Goal: Task Accomplishment & Management: Complete application form

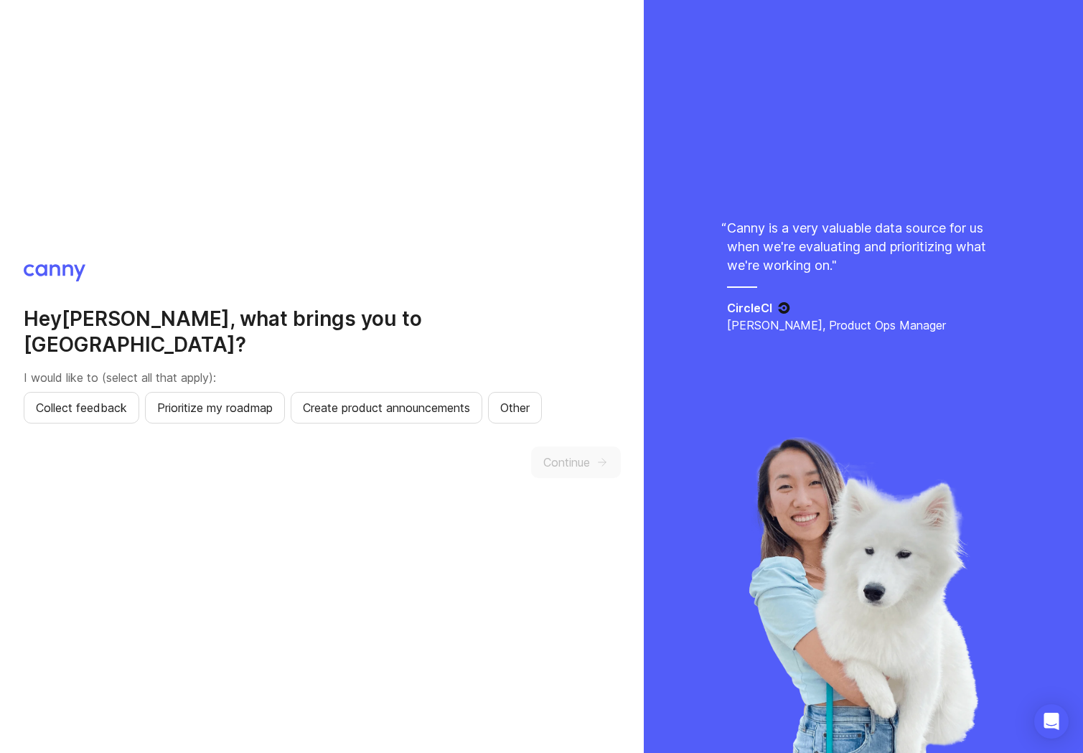
click at [228, 612] on div "Hey [PERSON_NAME] , what brings you to [GEOGRAPHIC_DATA]? I would like to (sele…" at bounding box center [322, 376] width 644 height 753
click at [93, 399] on span "Collect feedback" at bounding box center [81, 407] width 91 height 17
click at [205, 399] on span "Prioritize my roadmap" at bounding box center [215, 407] width 116 height 17
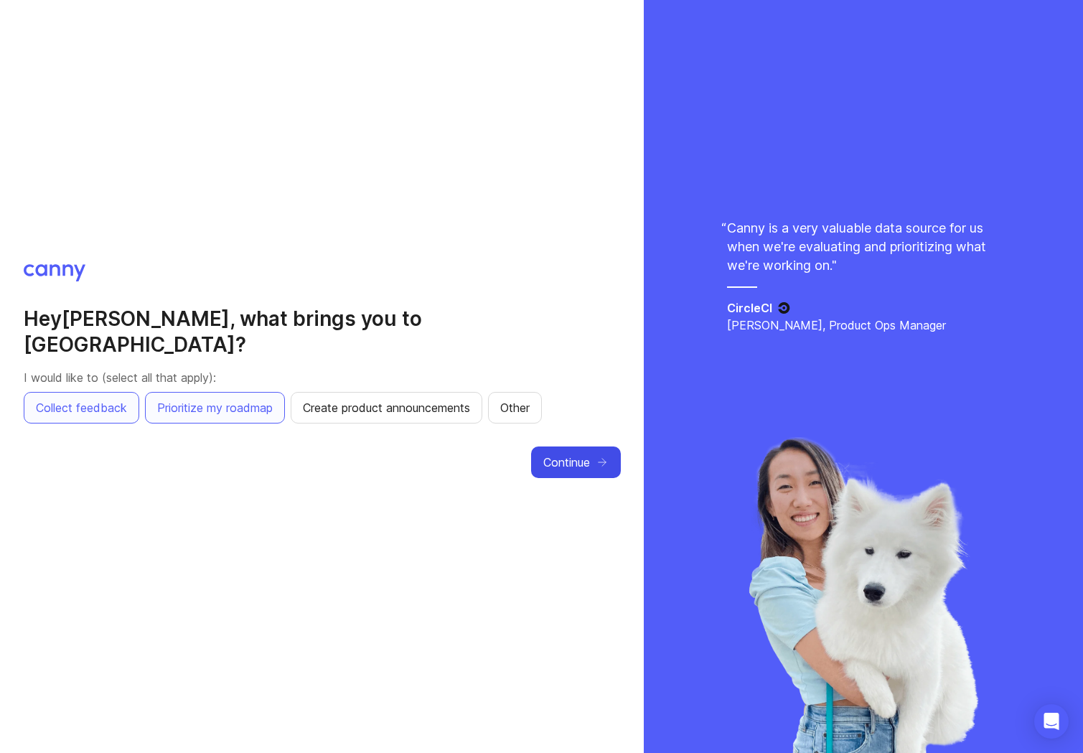
click at [581, 454] on span "Continue" at bounding box center [566, 462] width 47 height 17
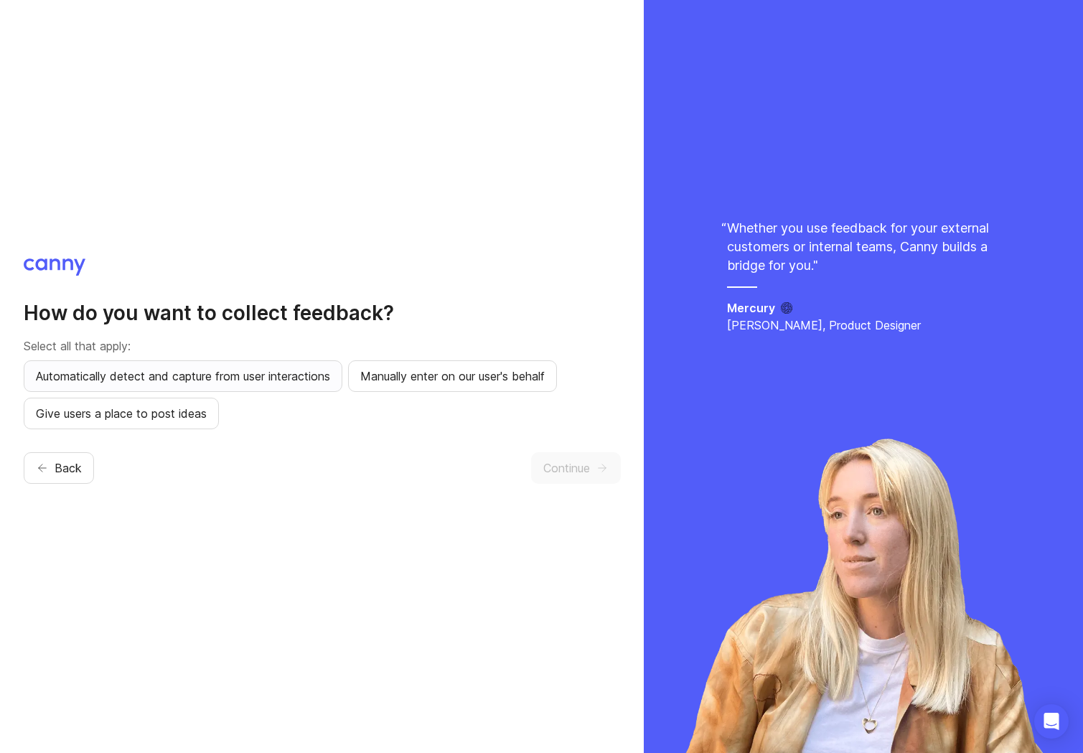
click at [296, 369] on span "Automatically detect and capture from user interactions" at bounding box center [183, 376] width 294 height 17
click at [429, 362] on button "Manually enter on our user's behalf" at bounding box center [452, 376] width 209 height 32
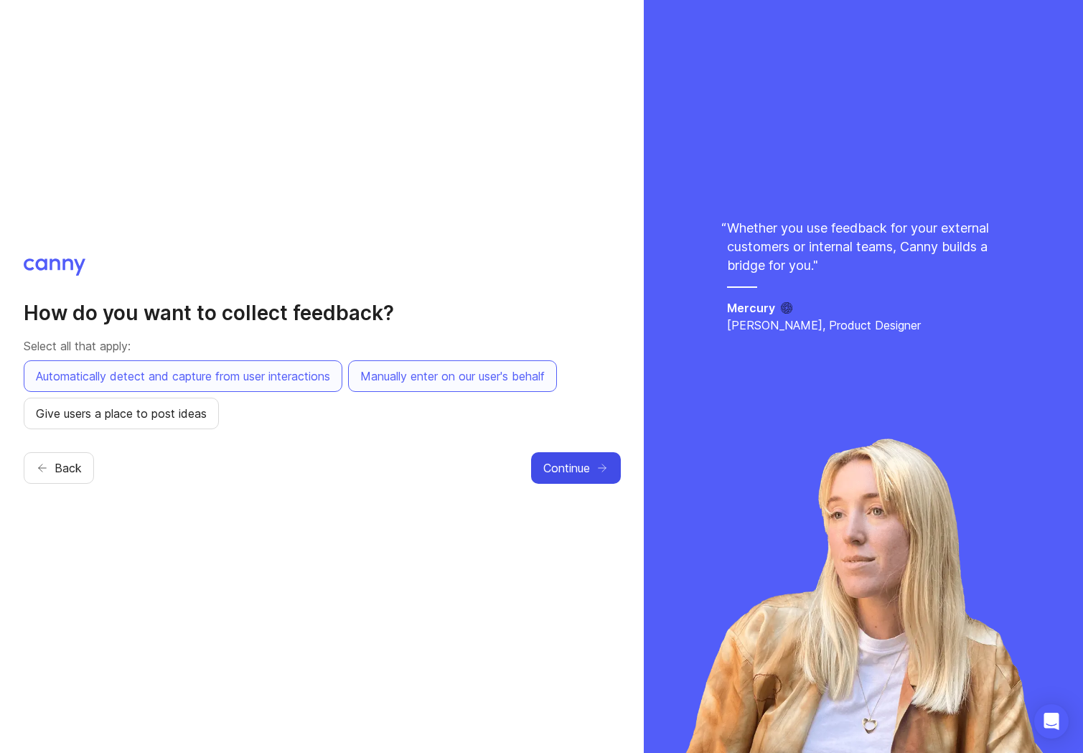
click at [597, 461] on button "Continue" at bounding box center [576, 468] width 90 height 32
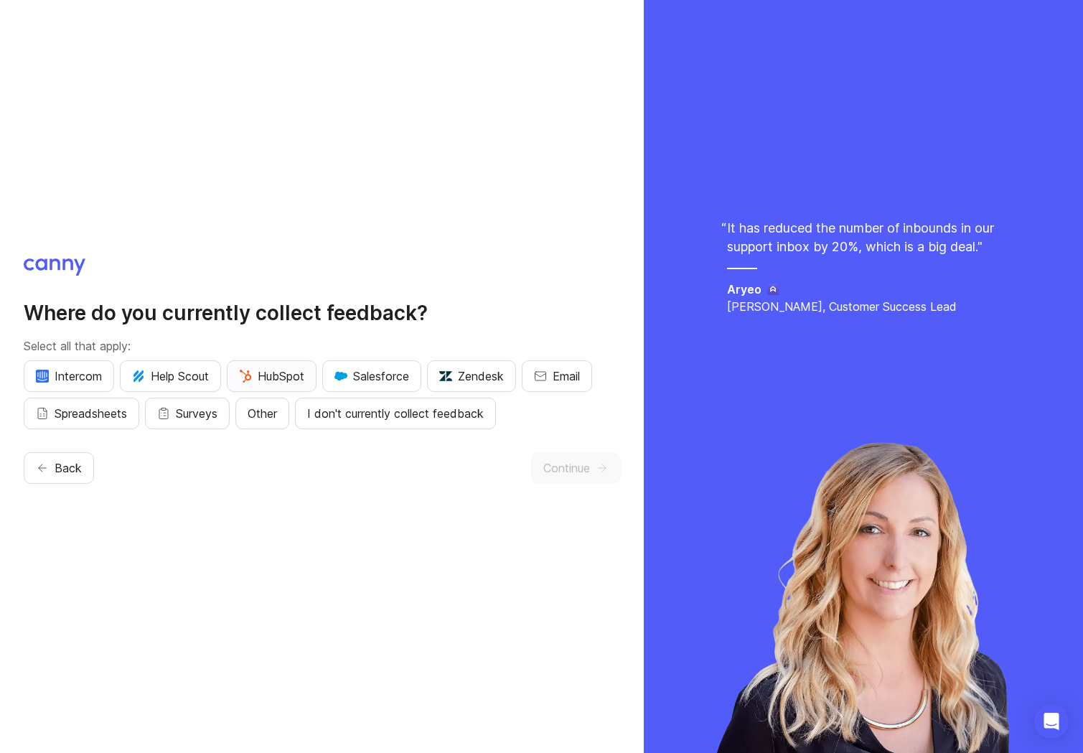
click at [263, 374] on span "HubSpot" at bounding box center [271, 376] width 65 height 17
click at [108, 416] on span "Spreadsheets" at bounding box center [91, 413] width 73 height 17
click at [271, 417] on span "Other" at bounding box center [262, 413] width 29 height 17
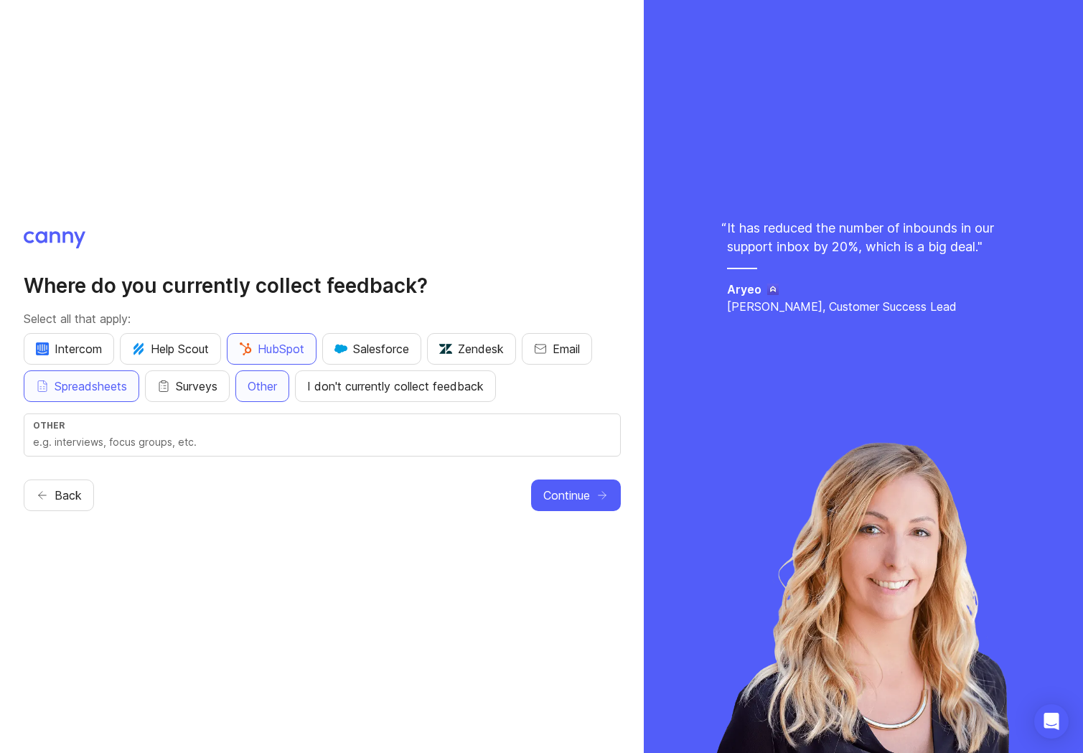
click at [223, 438] on input "text" at bounding box center [322, 442] width 579 height 16
click at [284, 531] on div "Where do you currently collect feedback? Select all that apply: Intercom Help S…" at bounding box center [322, 376] width 644 height 753
click at [273, 390] on span "Other" at bounding box center [262, 386] width 29 height 17
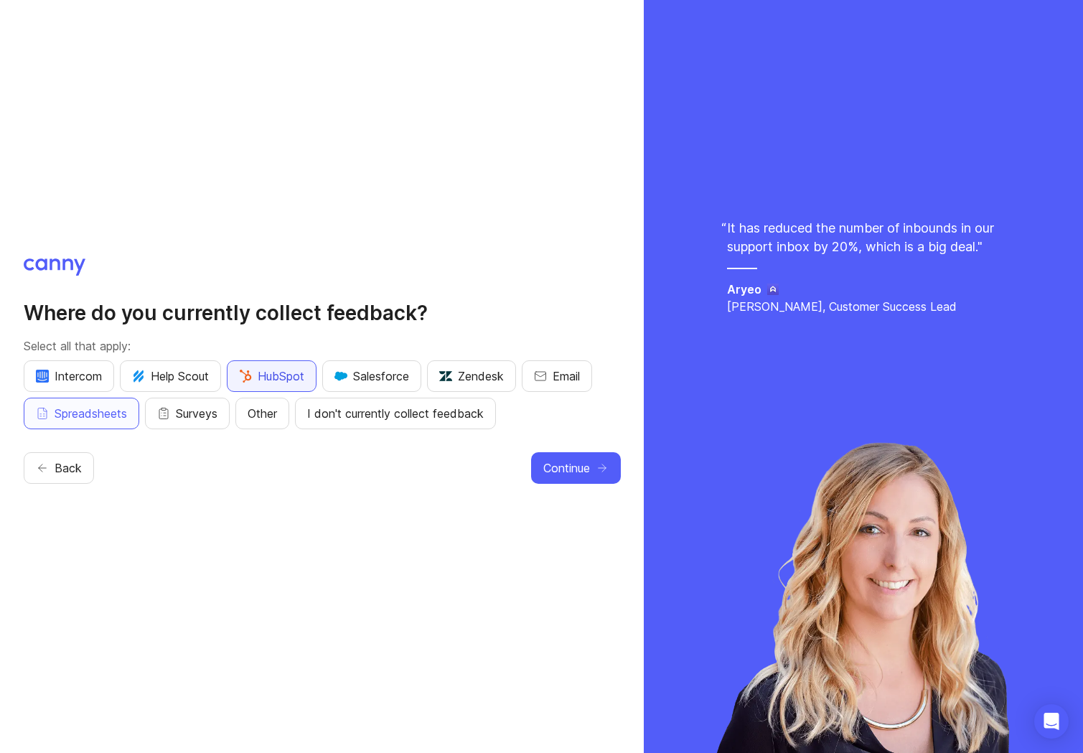
click at [260, 378] on span "HubSpot" at bounding box center [271, 376] width 65 height 17
click at [66, 412] on span "Spreadsheets" at bounding box center [91, 413] width 73 height 17
click at [566, 469] on span "Continue" at bounding box center [566, 467] width 47 height 17
click at [70, 414] on span "Spreadsheets" at bounding box center [91, 413] width 73 height 17
click at [574, 472] on span "Continue" at bounding box center [566, 467] width 47 height 17
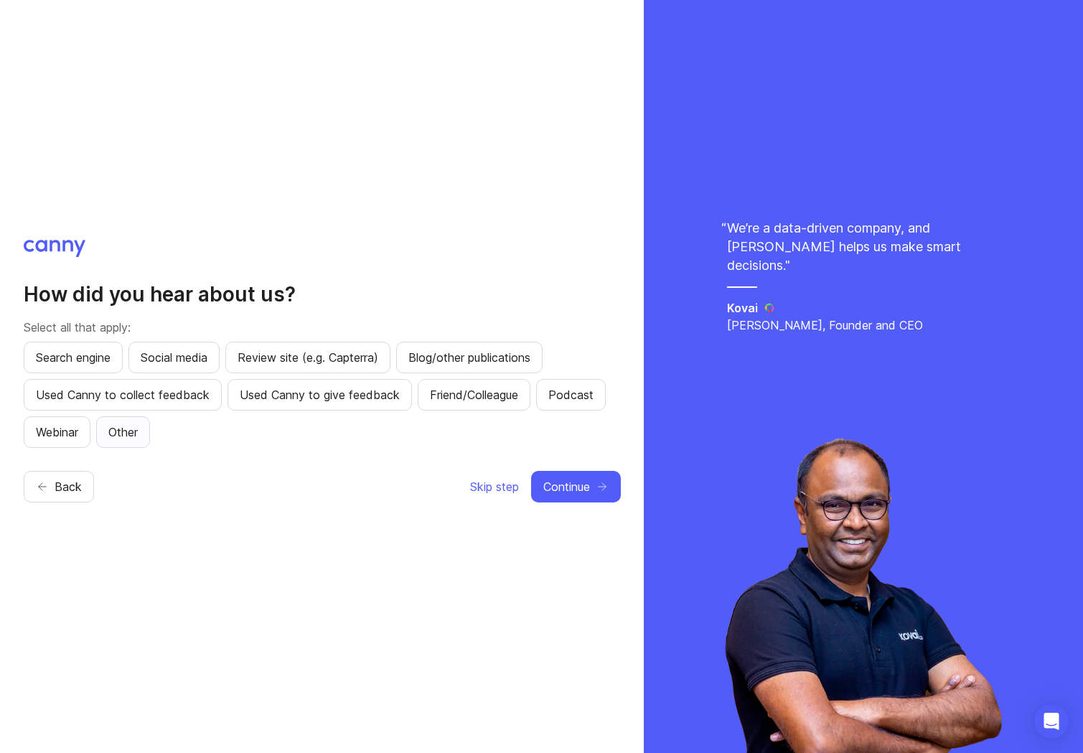
click at [124, 431] on span "Other" at bounding box center [122, 432] width 29 height 17
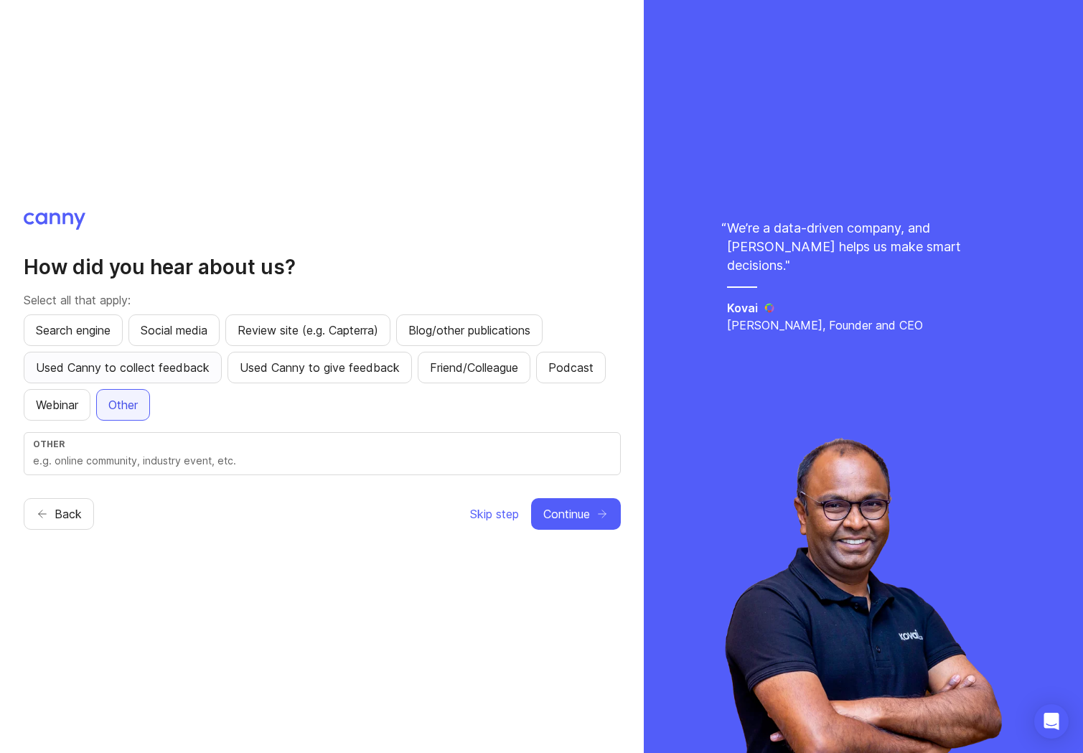
click at [128, 401] on span "Other" at bounding box center [122, 404] width 29 height 17
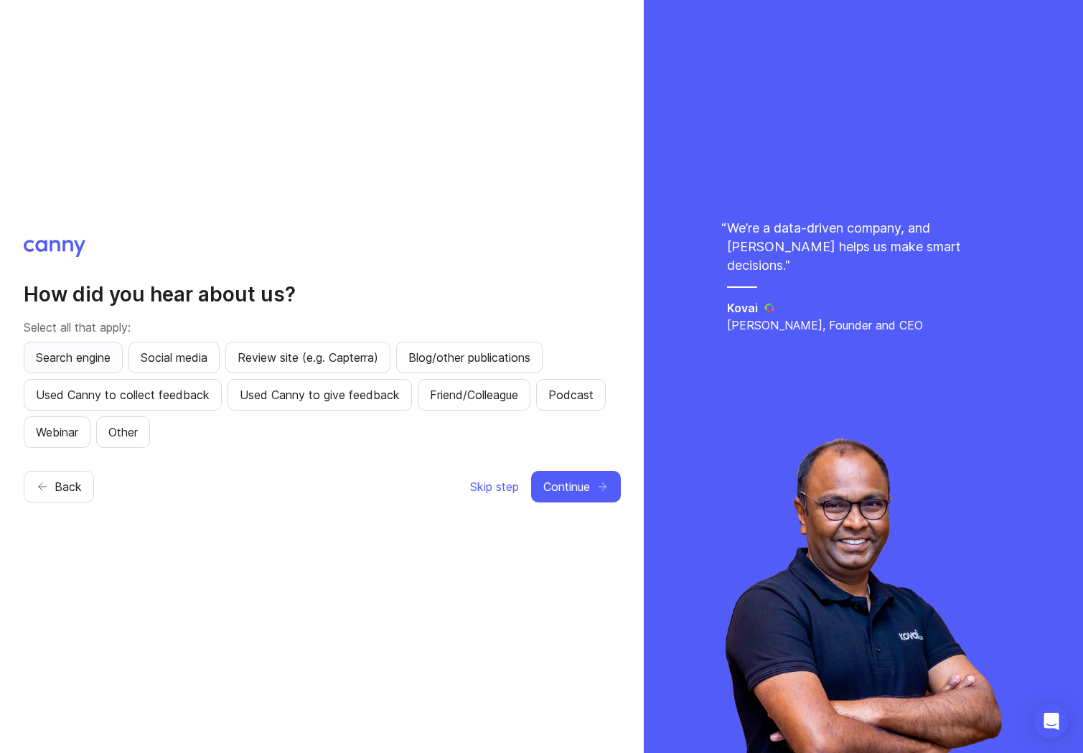
click at [82, 366] on button "Search engine" at bounding box center [73, 358] width 99 height 32
click at [75, 367] on button "Search engine" at bounding box center [73, 358] width 99 height 32
click at [493, 488] on span "Skip step" at bounding box center [494, 486] width 49 height 17
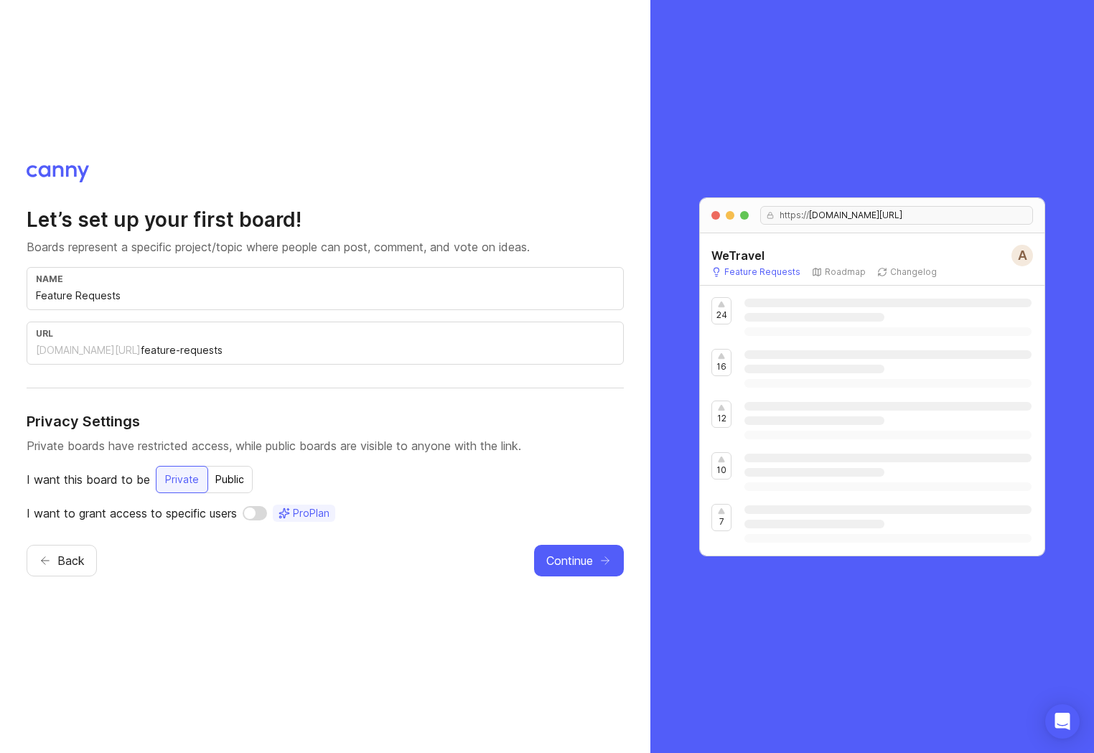
click at [156, 287] on div "name Feature Requests" at bounding box center [325, 288] width 597 height 43
click at [266, 515] on input "checkbox" at bounding box center [255, 513] width 24 height 14
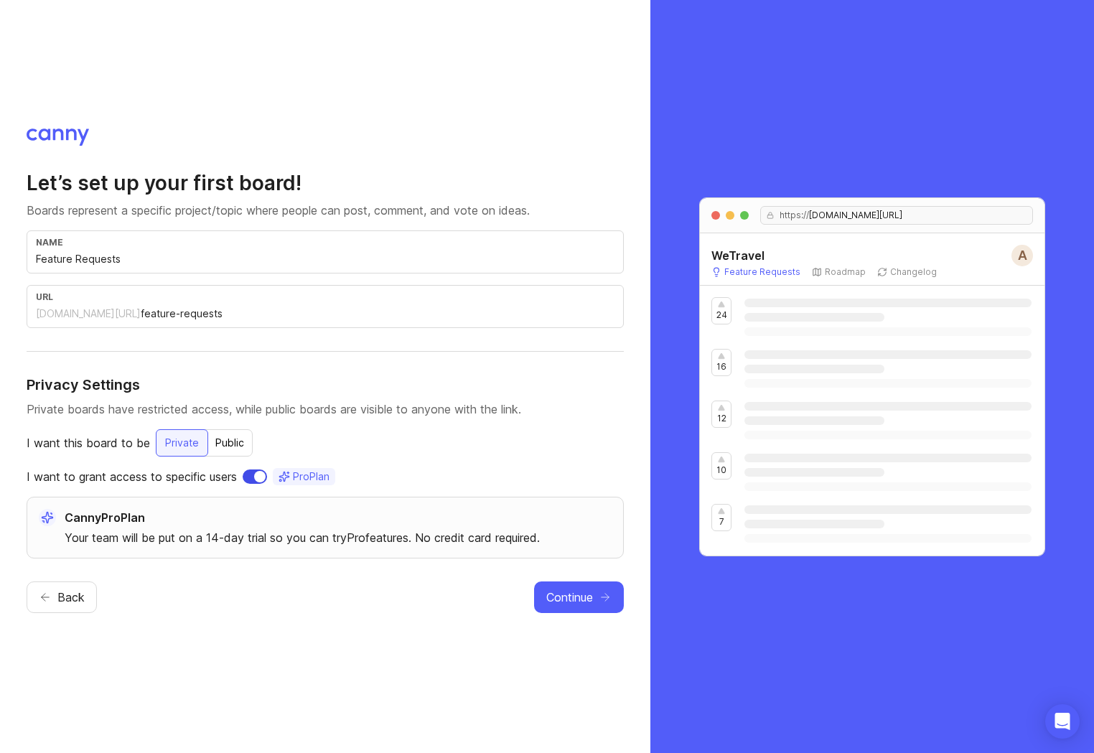
click at [257, 475] on input "checkbox" at bounding box center [255, 477] width 24 height 14
checkbox input "false"
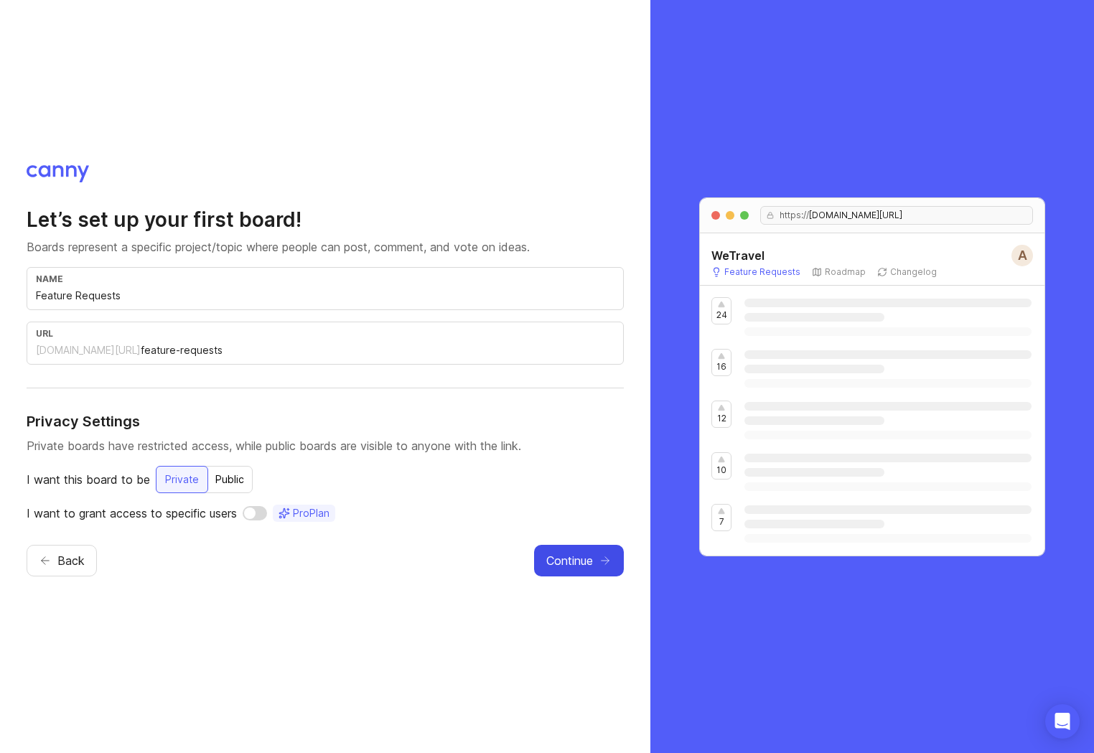
click at [589, 565] on span "Continue" at bounding box center [569, 560] width 47 height 17
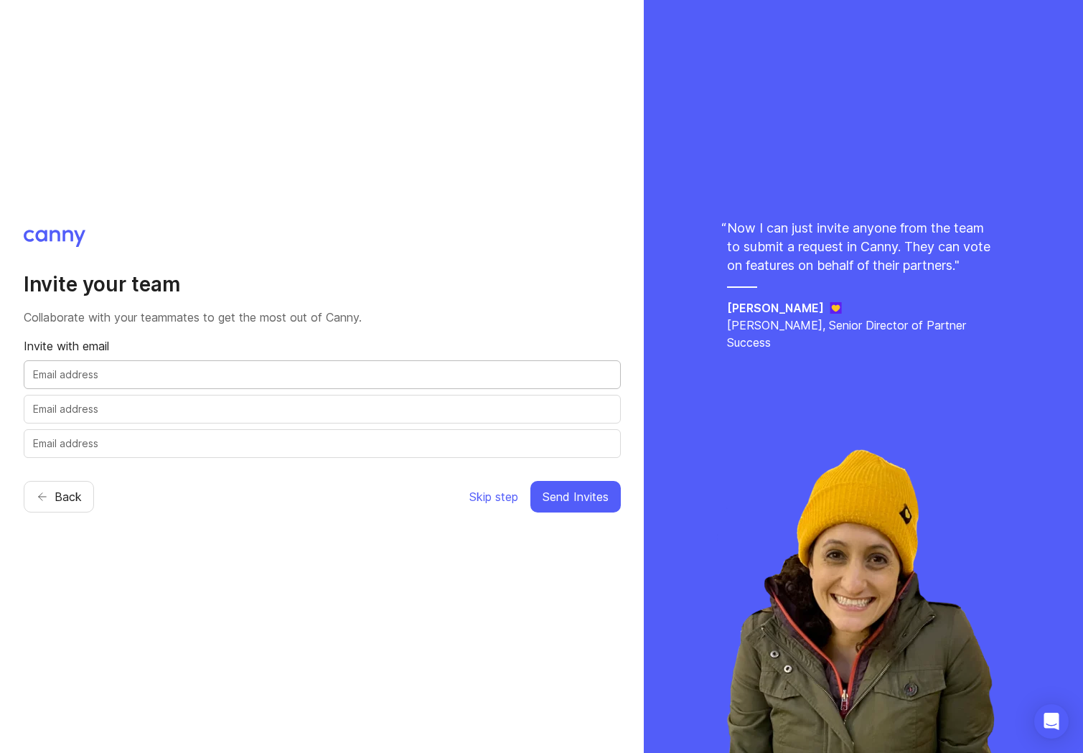
click at [83, 373] on input "text" at bounding box center [322, 375] width 579 height 16
paste input "[PERSON_NAME][EMAIL_ADDRESS][DOMAIN_NAME]"
type input "[PERSON_NAME][EMAIL_ADDRESS][DOMAIN_NAME]"
click at [255, 552] on div "Invite your team Collaborate with your teammates to get the most out of [PERSON…" at bounding box center [322, 376] width 644 height 753
click at [594, 500] on span "Send Invites" at bounding box center [576, 496] width 66 height 17
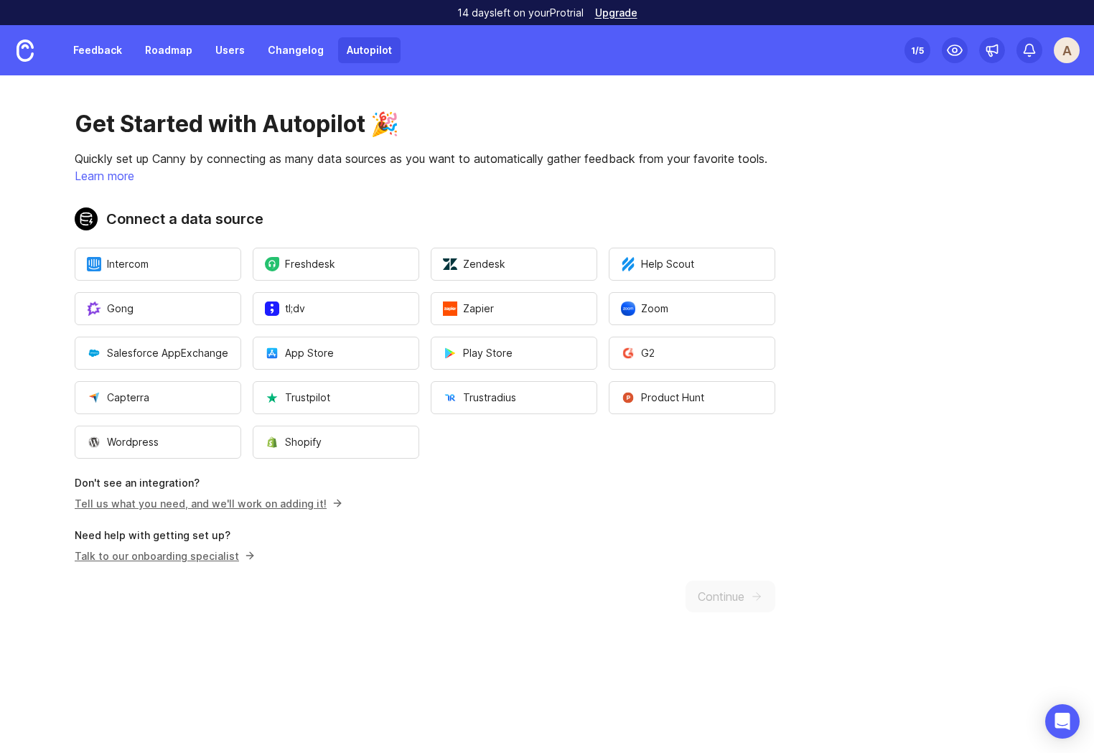
click at [557, 620] on div "Get Started with Autopilot 🎉 Quickly set up Canny by connecting as many data so…" at bounding box center [425, 360] width 850 height 571
click at [179, 314] on button "Gong" at bounding box center [158, 308] width 167 height 33
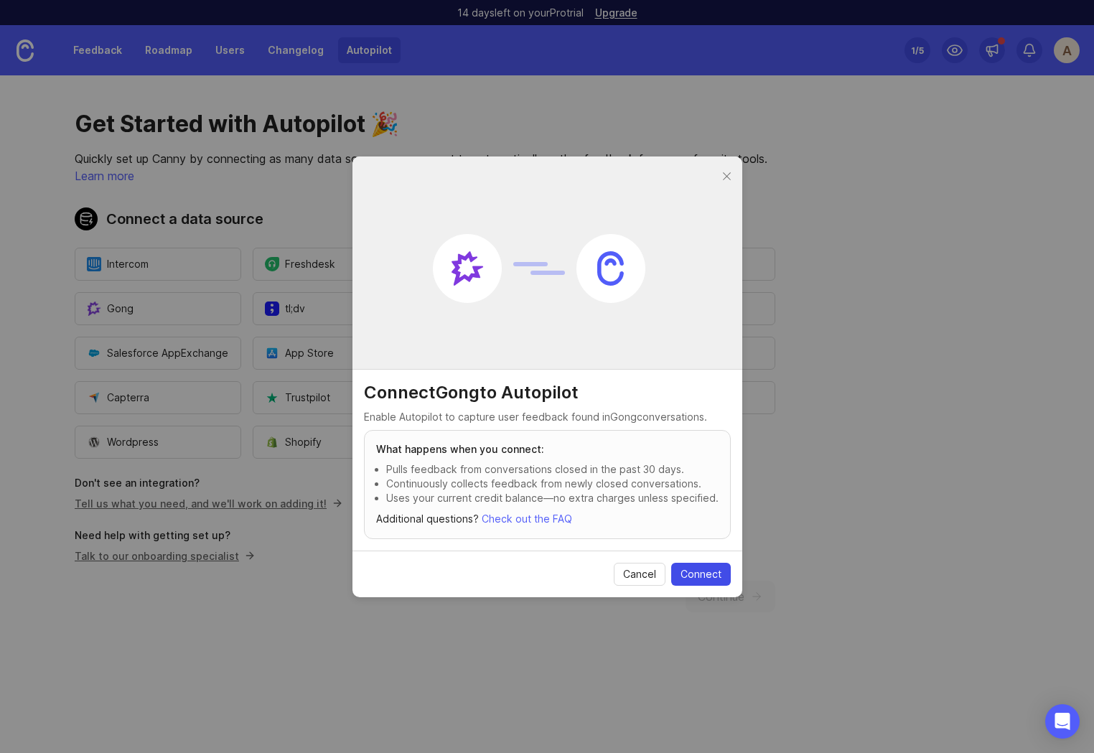
click at [693, 576] on span "Connect" at bounding box center [701, 574] width 41 height 14
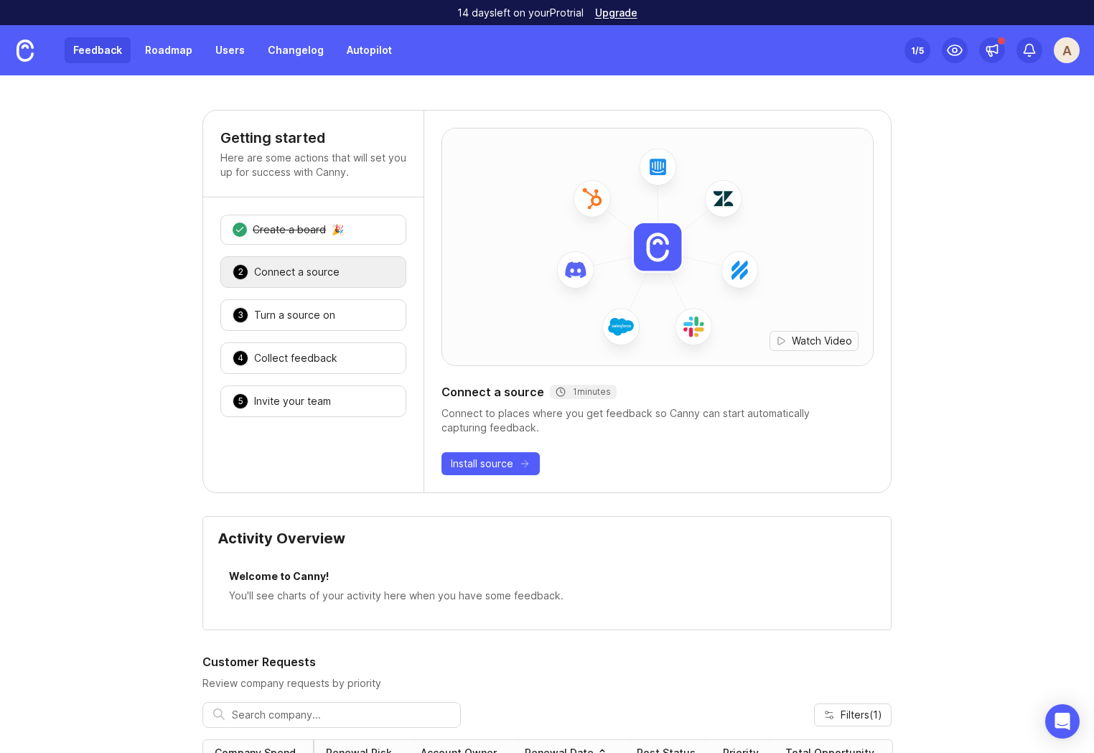
click at [107, 52] on link "Feedback" at bounding box center [98, 50] width 66 height 26
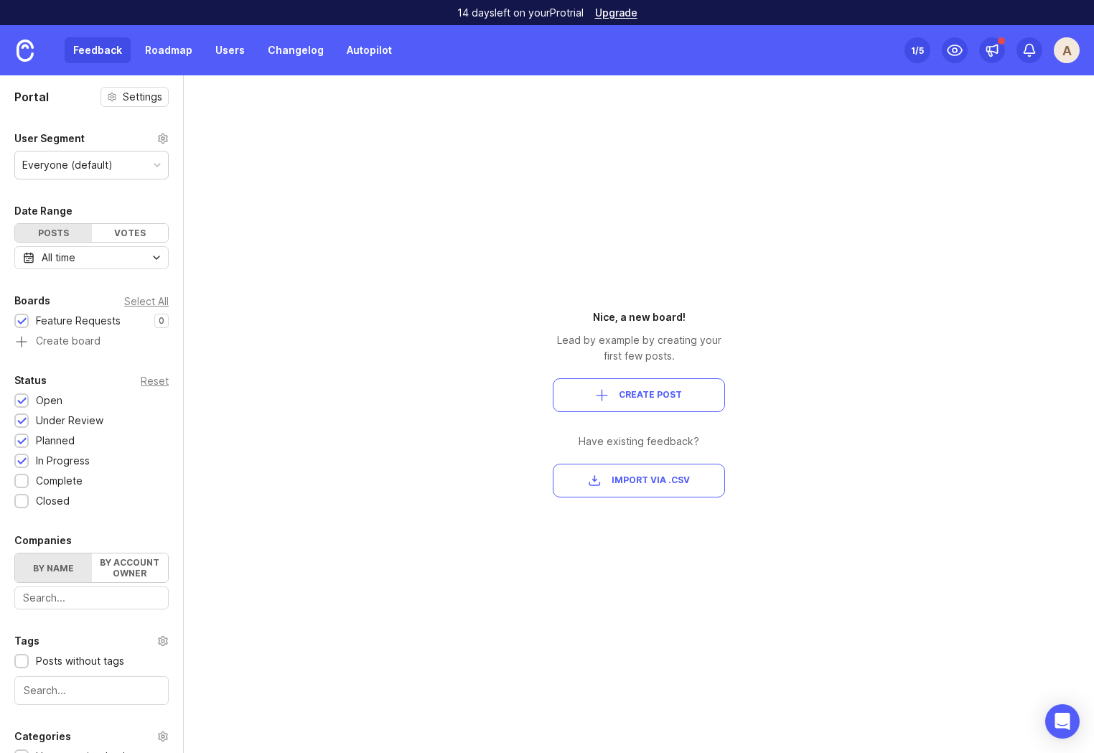
scroll to position [164, 0]
